Goal: Information Seeking & Learning: Understand process/instructions

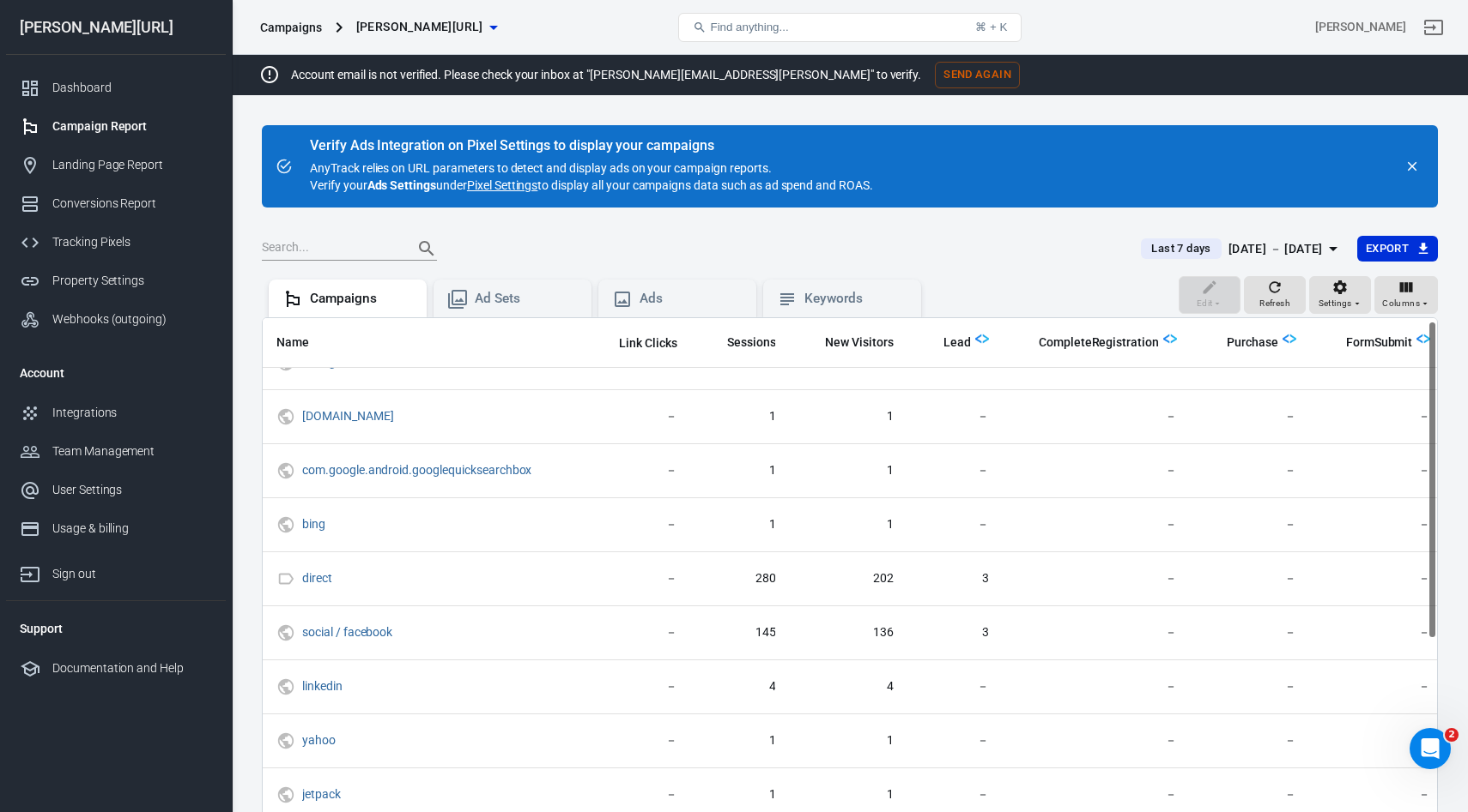
scroll to position [0, 118]
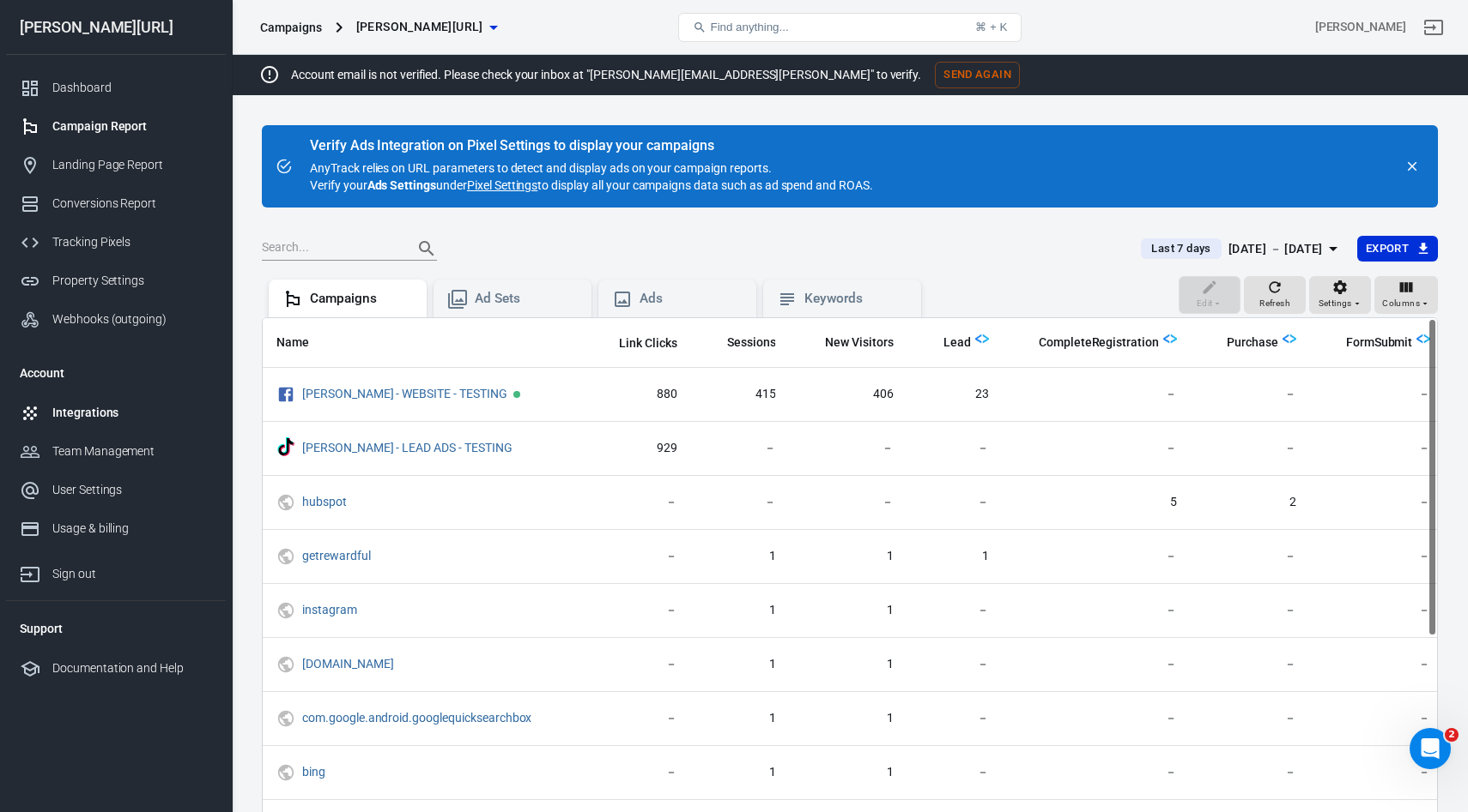
click at [81, 410] on div "Integrations" at bounding box center [132, 413] width 159 height 18
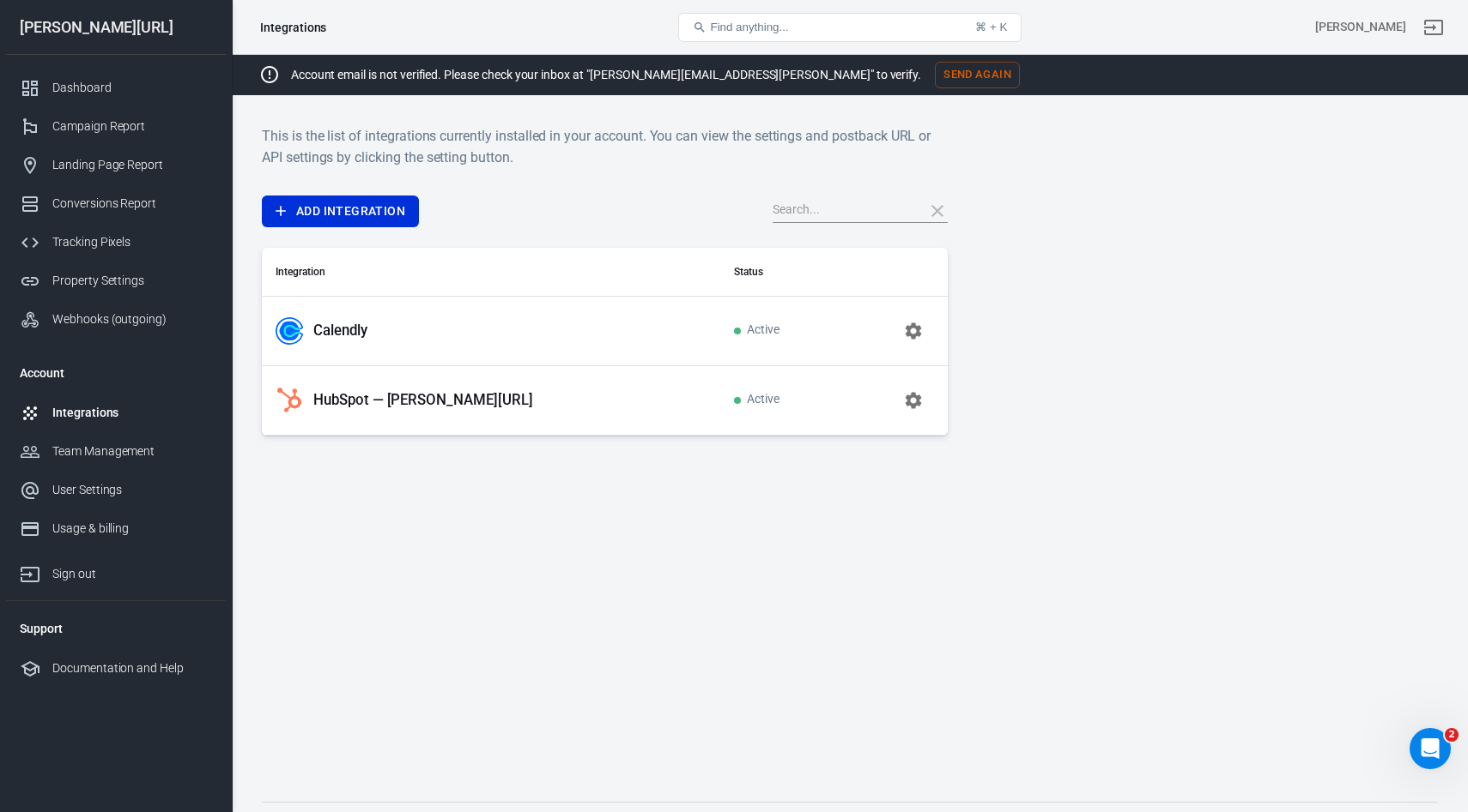
click at [381, 409] on p "HubSpot — [PERSON_NAME][URL]" at bounding box center [424, 400] width 220 height 18
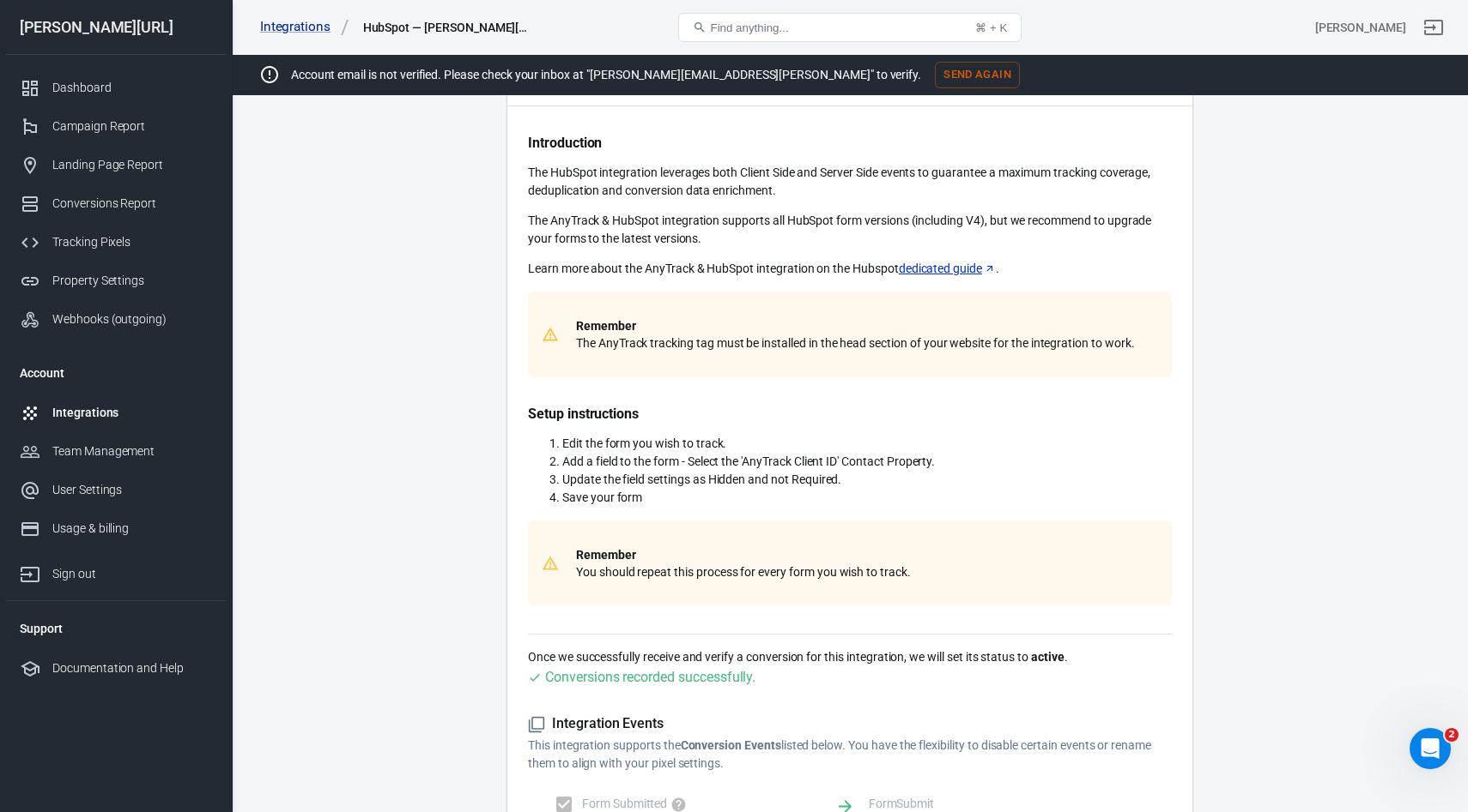
scroll to position [78, 0]
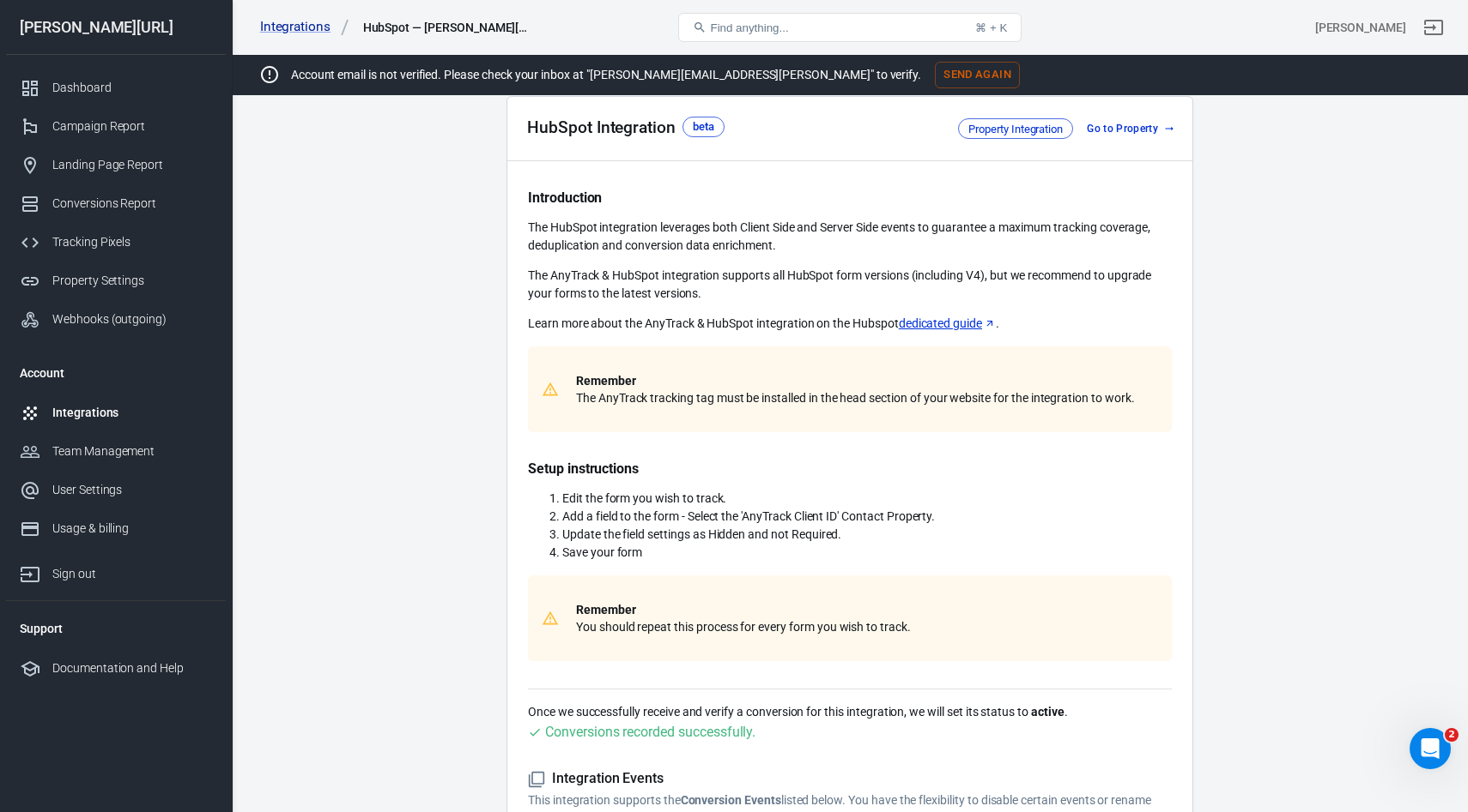
click at [922, 321] on link "dedicated guide" at bounding box center [947, 324] width 97 height 18
